Goal: Find contact information: Find contact information

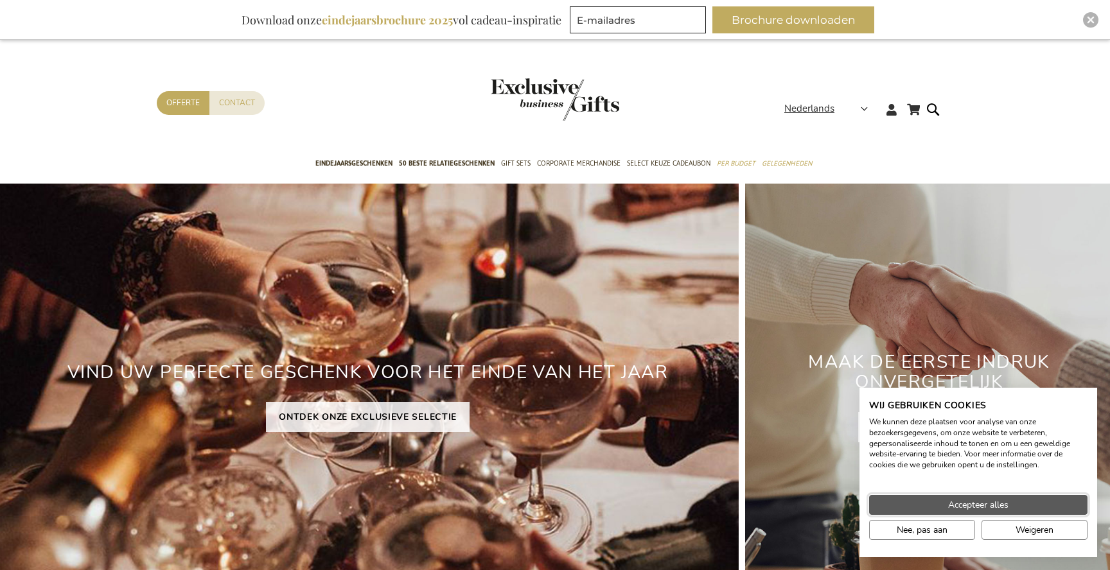
click at [1000, 506] on span "Accepteer alles" at bounding box center [978, 505] width 60 height 13
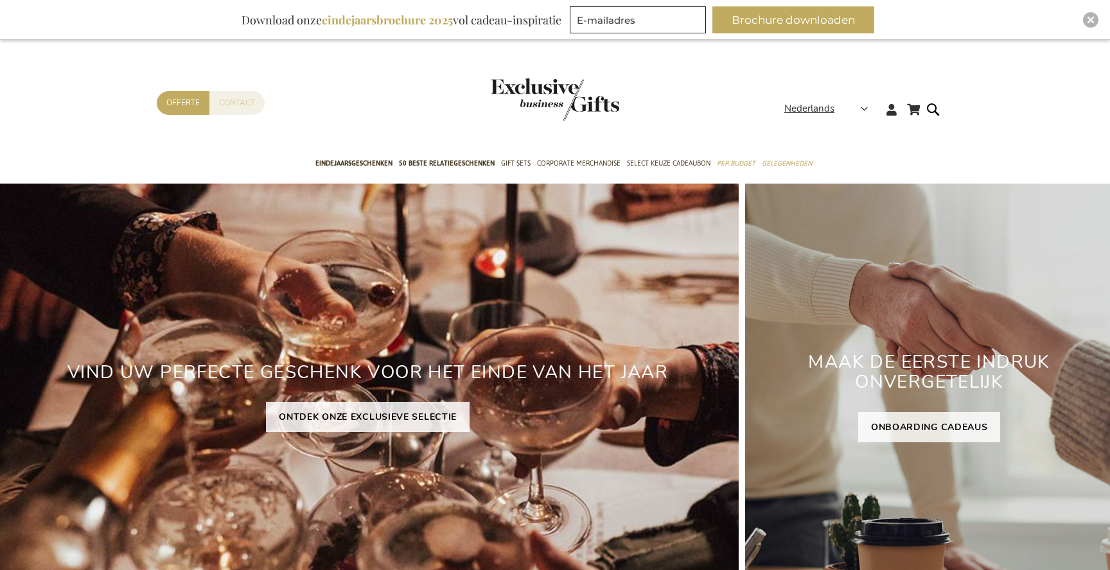
click at [233, 108] on link "Contact" at bounding box center [236, 103] width 55 height 24
